Goal: Information Seeking & Learning: Learn about a topic

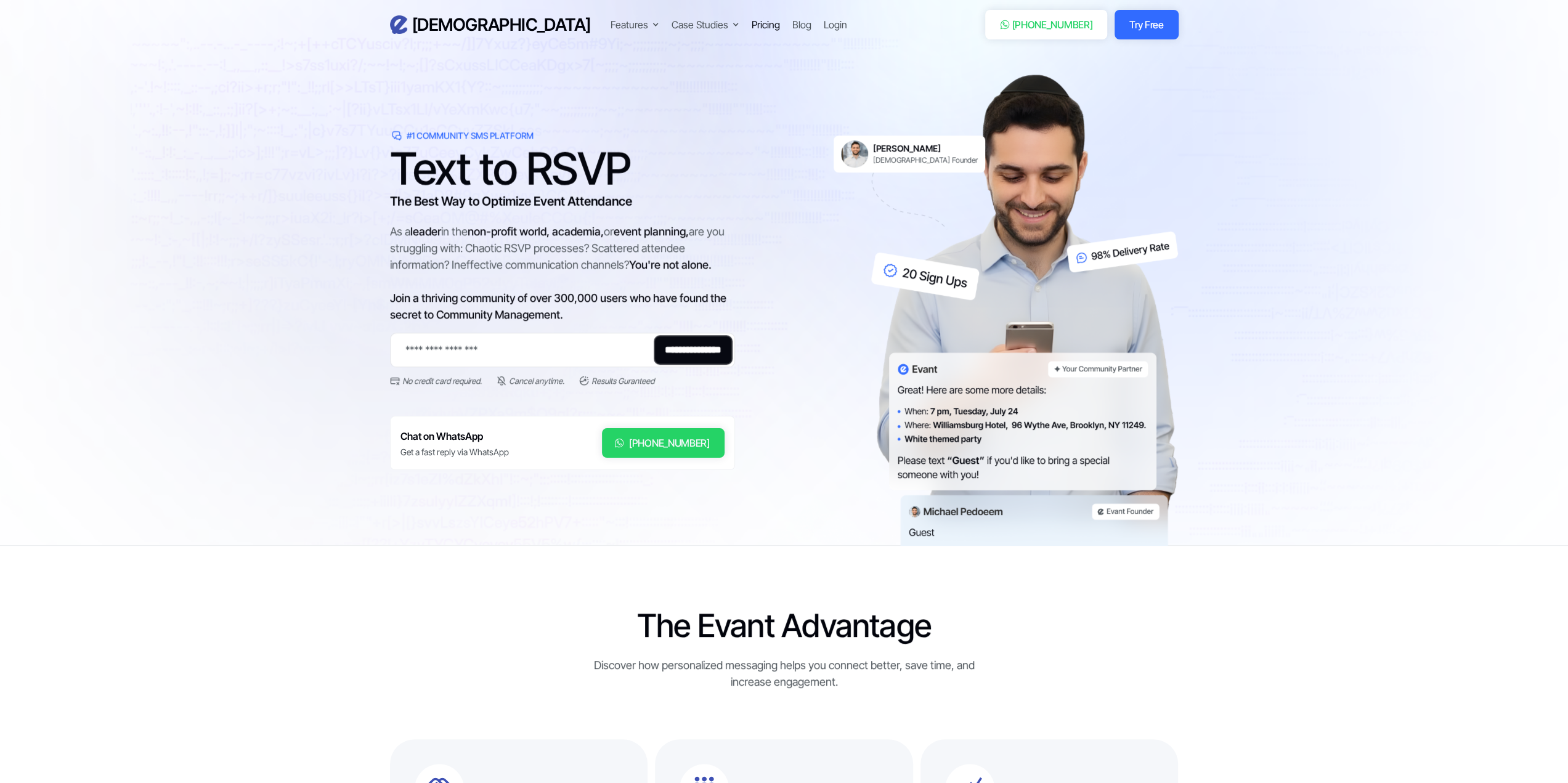
click at [752, 20] on div "Pricing" at bounding box center [766, 24] width 29 height 14
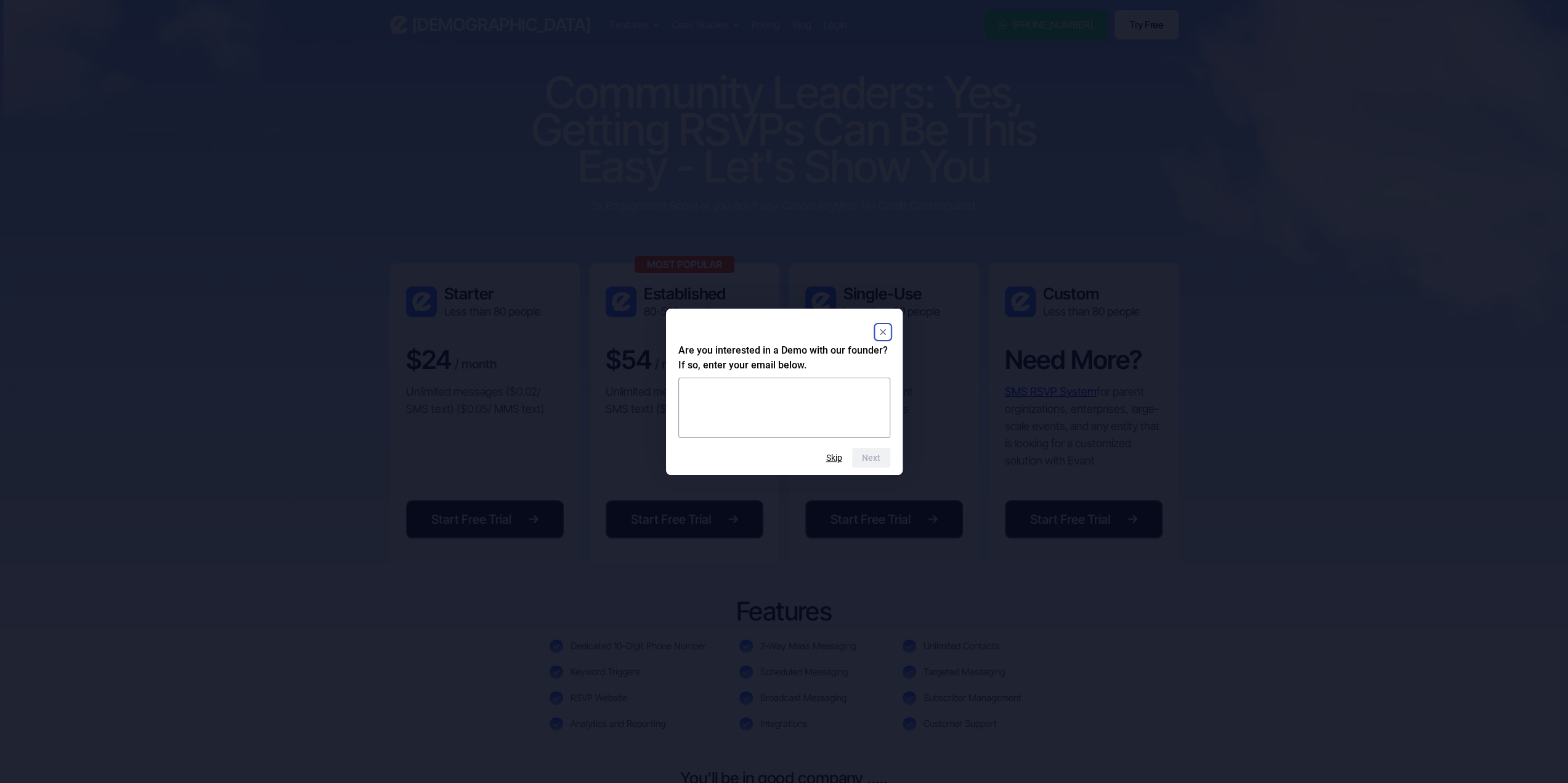
click at [884, 341] on div at bounding box center [784, 332] width 212 height 22
click at [884, 334] on icon "Close" at bounding box center [882, 331] width 14 height 14
